Goal: Information Seeking & Learning: Find specific page/section

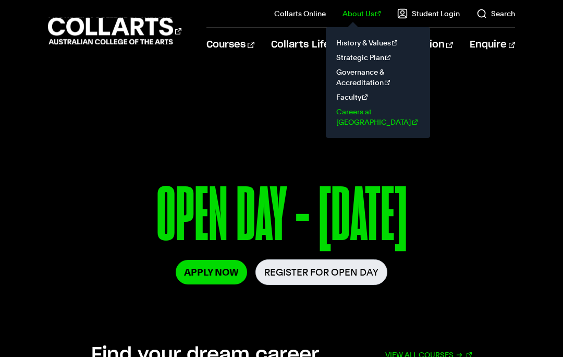
click at [393, 108] on link "Careers at [GEOGRAPHIC_DATA]" at bounding box center [378, 116] width 88 height 25
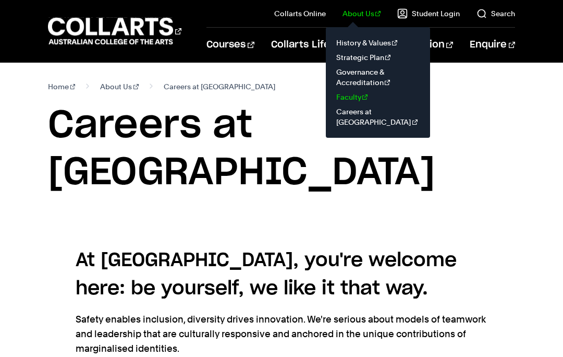
click at [361, 94] on link "Faculty" at bounding box center [378, 97] width 88 height 15
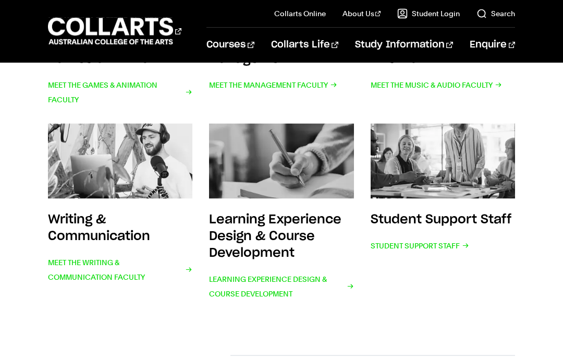
scroll to position [477, 0]
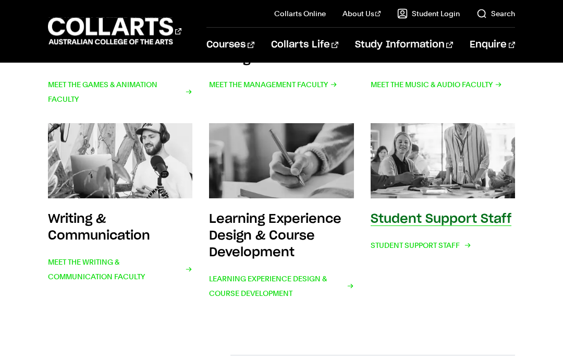
click at [465, 215] on h3 "Student Support Staff" at bounding box center [441, 219] width 141 height 13
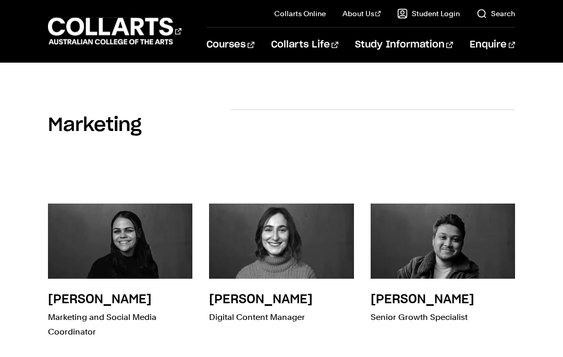
scroll to position [1740, 0]
